Goal: Transaction & Acquisition: Purchase product/service

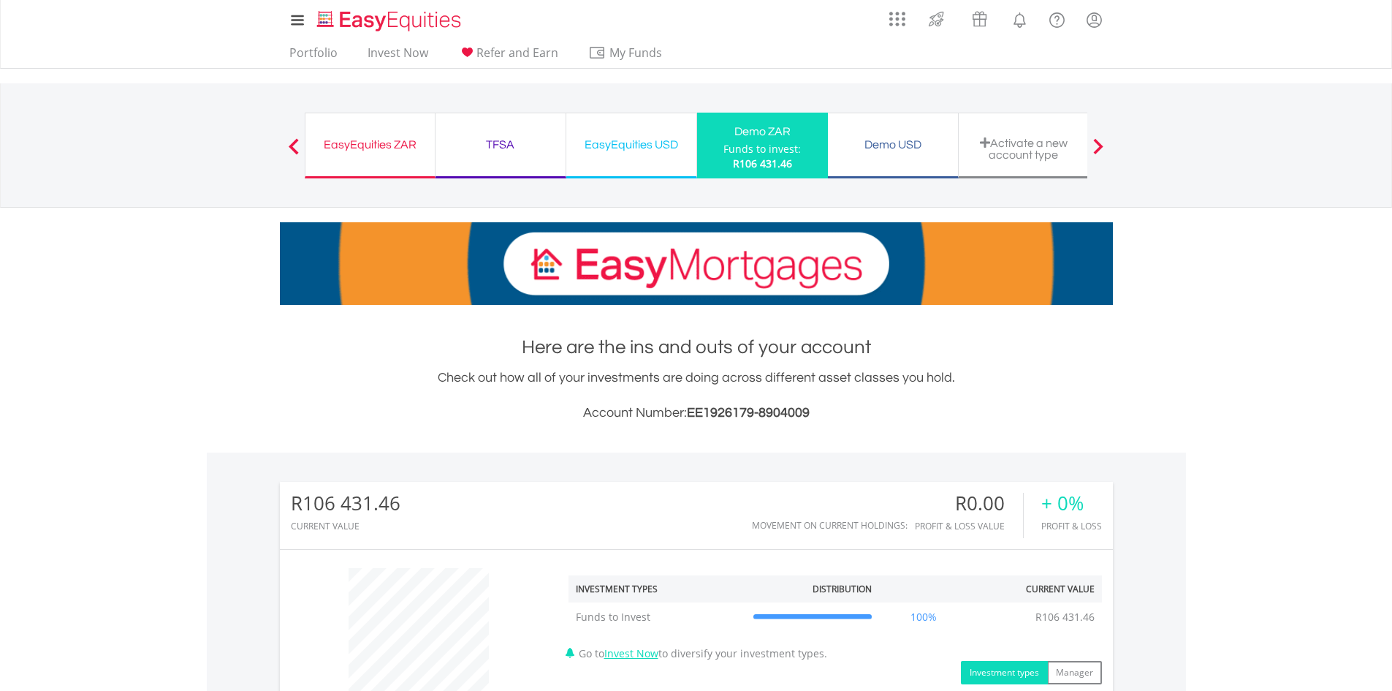
click at [590, 85] on div "EasyEquities ZAR Funds to invest: R106 431.46 TFSA Funds to invest: R106 431.46…" at bounding box center [696, 145] width 783 height 124
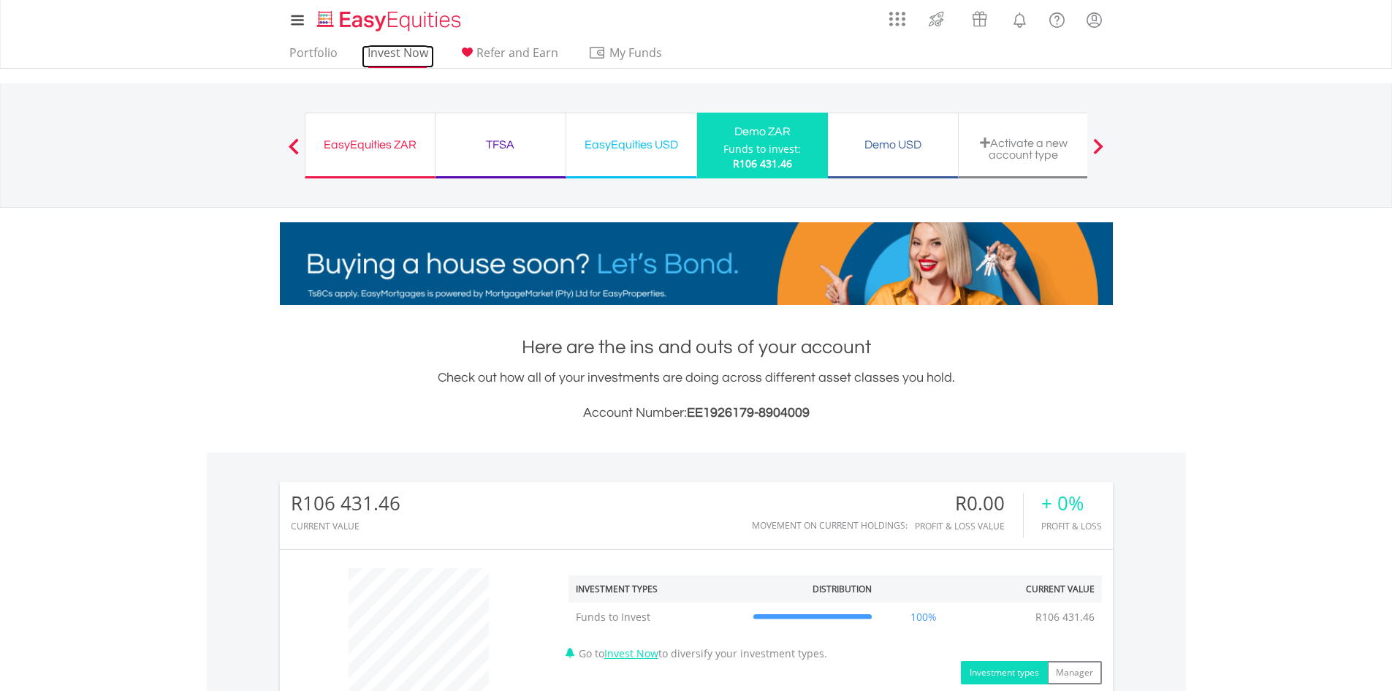
click at [414, 53] on link "Invest Now" at bounding box center [398, 56] width 72 height 23
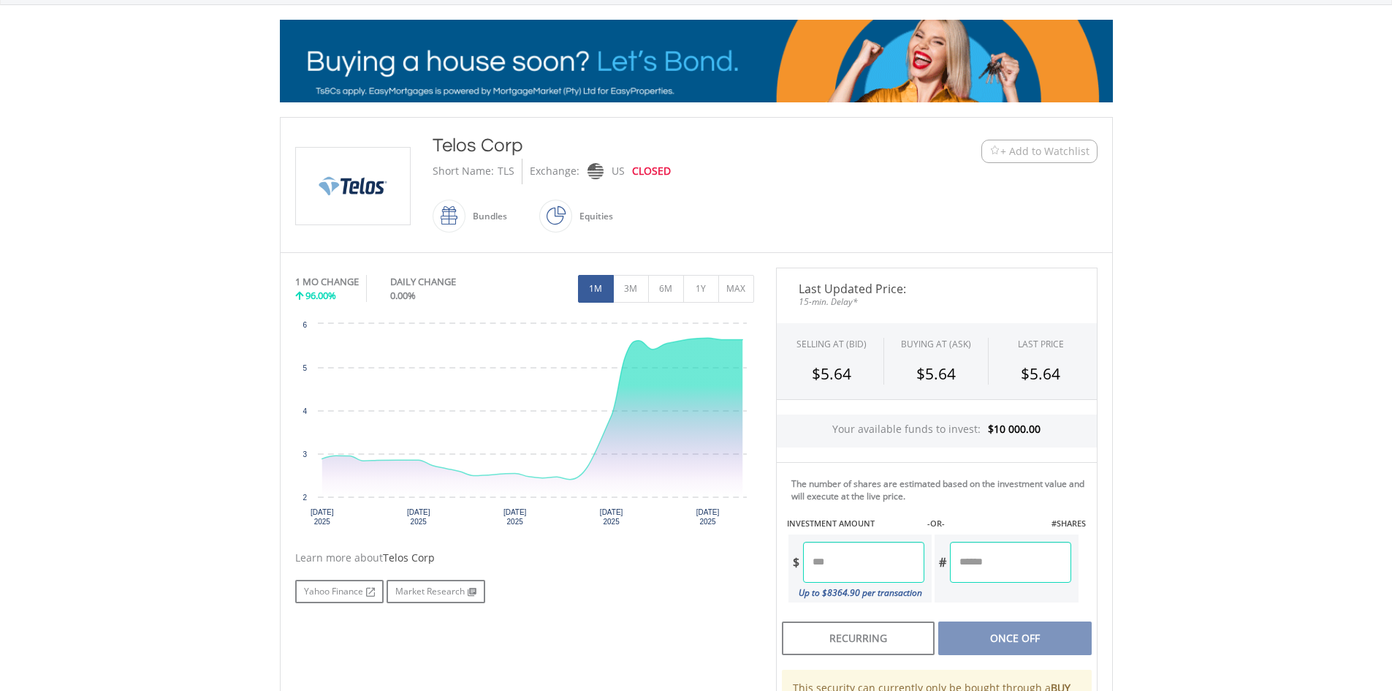
scroll to position [203, 0]
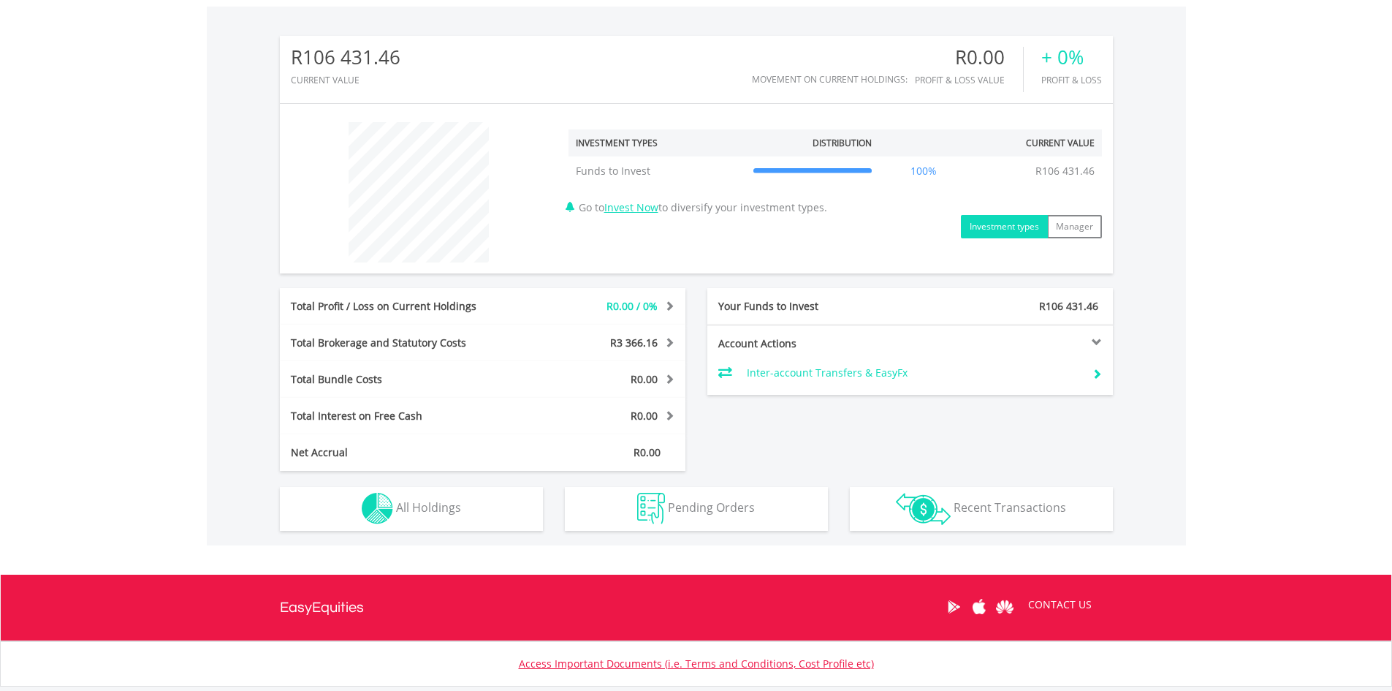
scroll to position [445, 0]
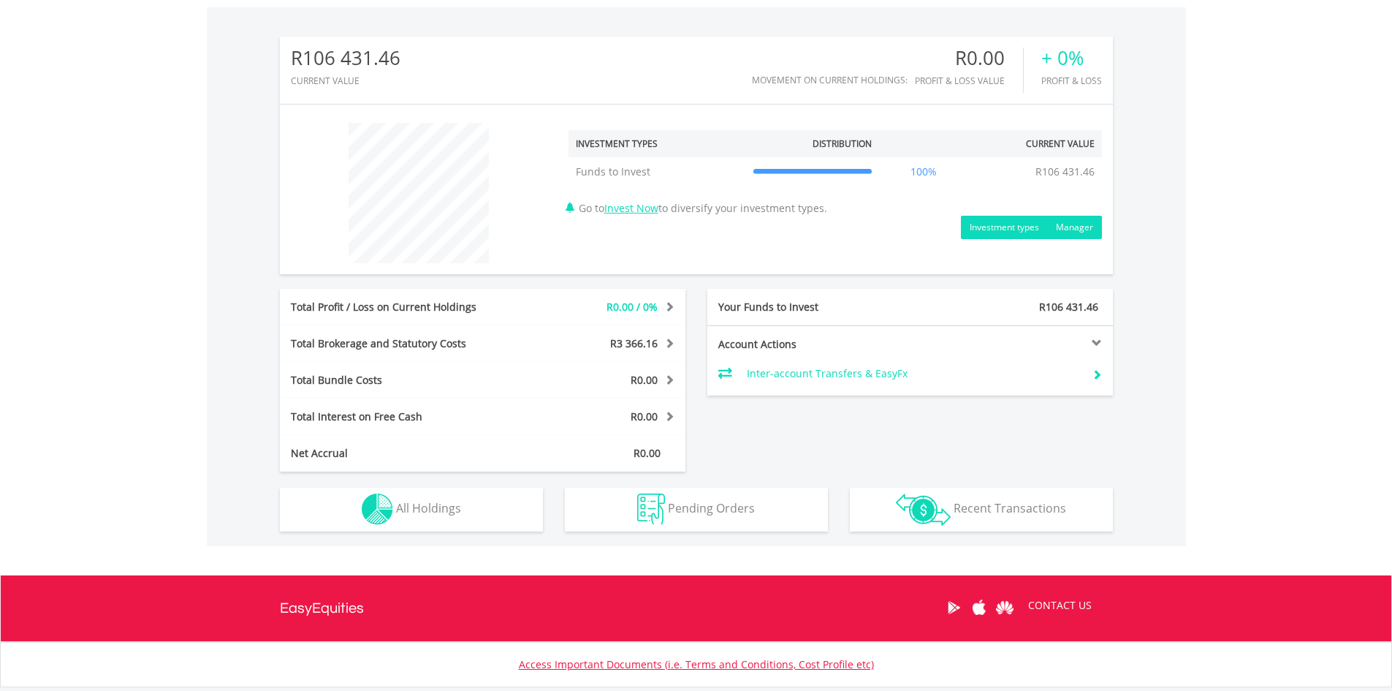
click at [1064, 227] on button "Manager" at bounding box center [1074, 227] width 55 height 23
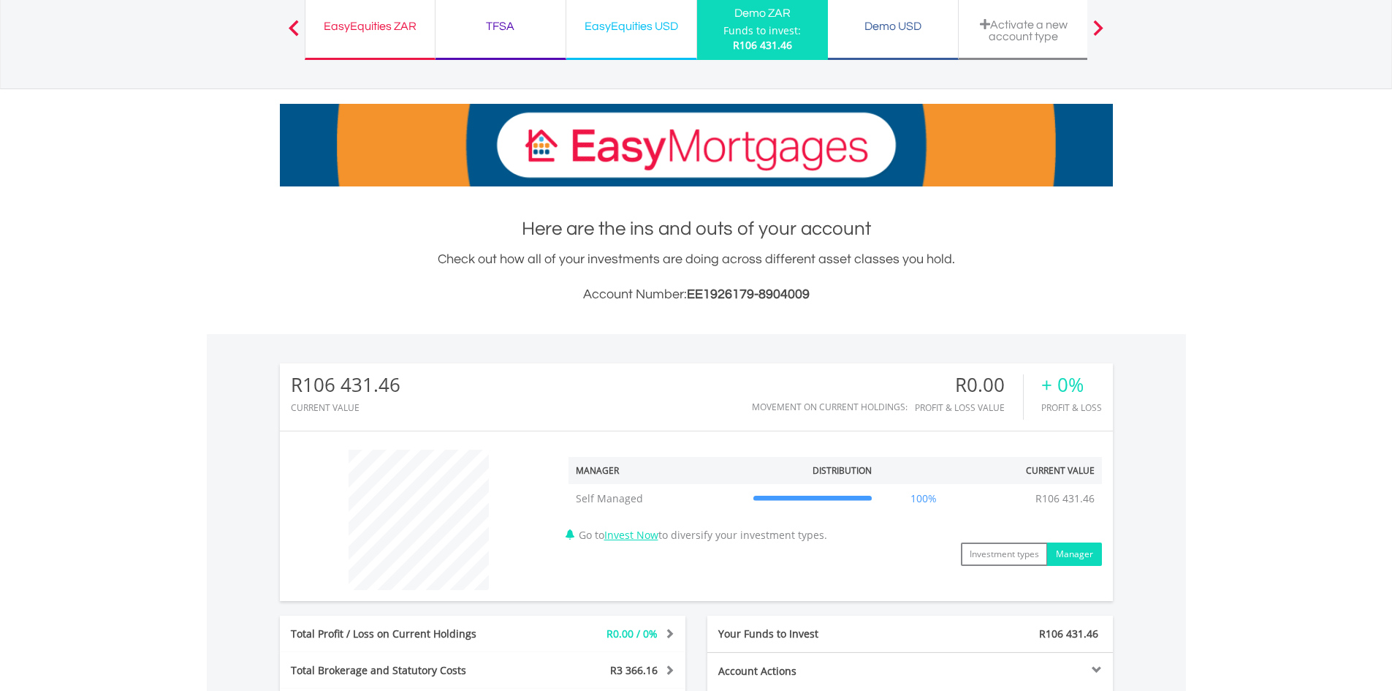
scroll to position [0, 0]
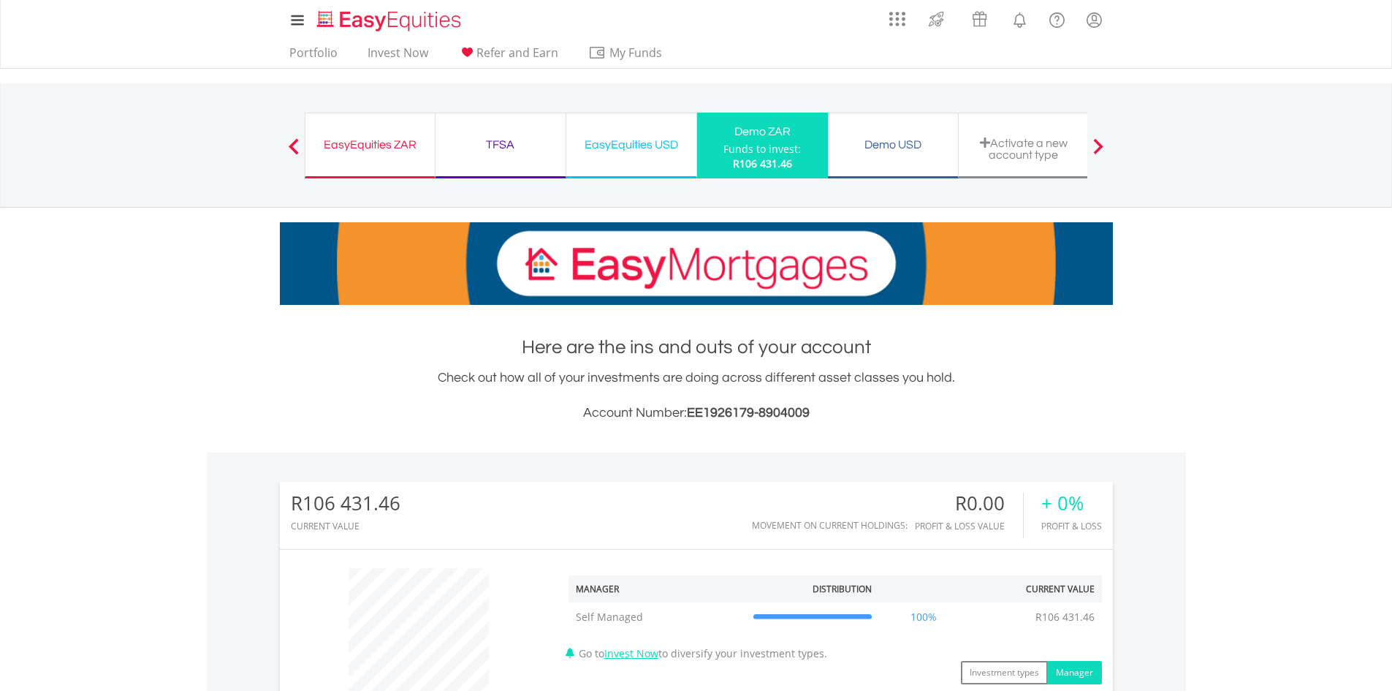
click at [518, 90] on div "EasyEquities ZAR Funds to invest: R106 431.46 TFSA Funds to invest: R106 431.46…" at bounding box center [696, 145] width 783 height 124
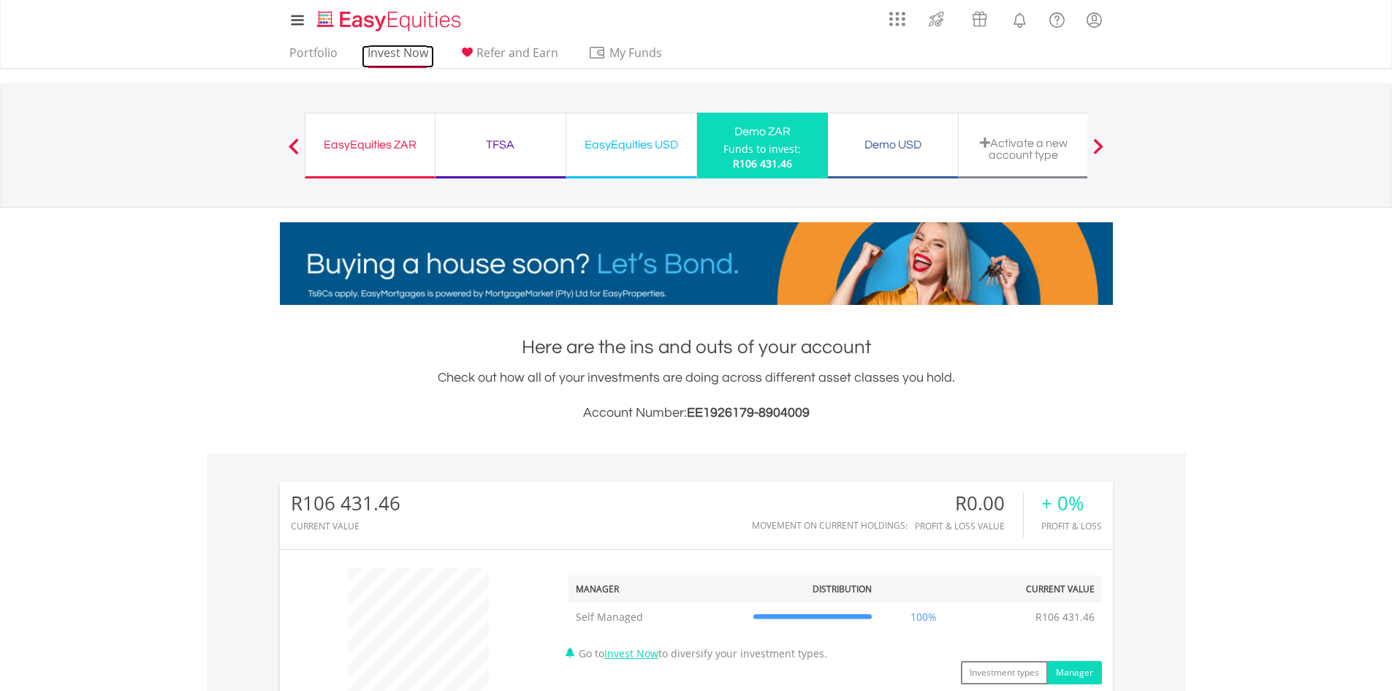
click at [408, 52] on link "Invest Now" at bounding box center [398, 56] width 72 height 23
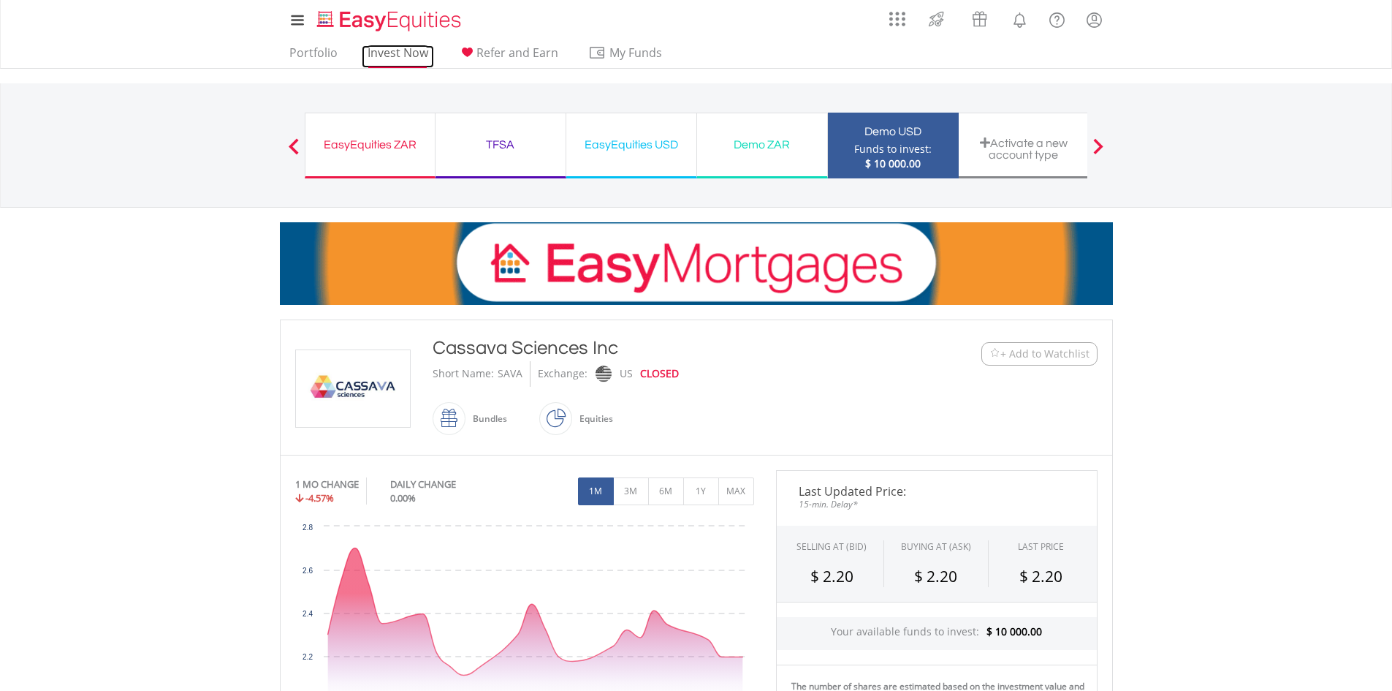
click at [387, 50] on link "Invest Now" at bounding box center [398, 56] width 72 height 23
